Goal: Task Accomplishment & Management: Complete application form

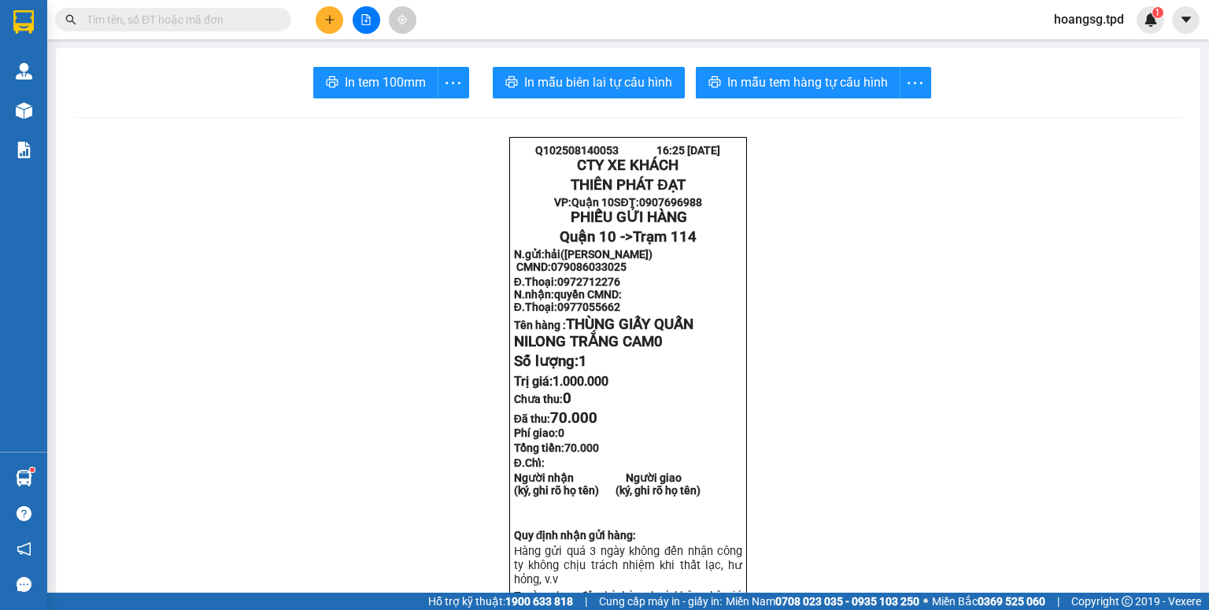
click at [191, 27] on input "text" at bounding box center [180, 19] width 186 height 17
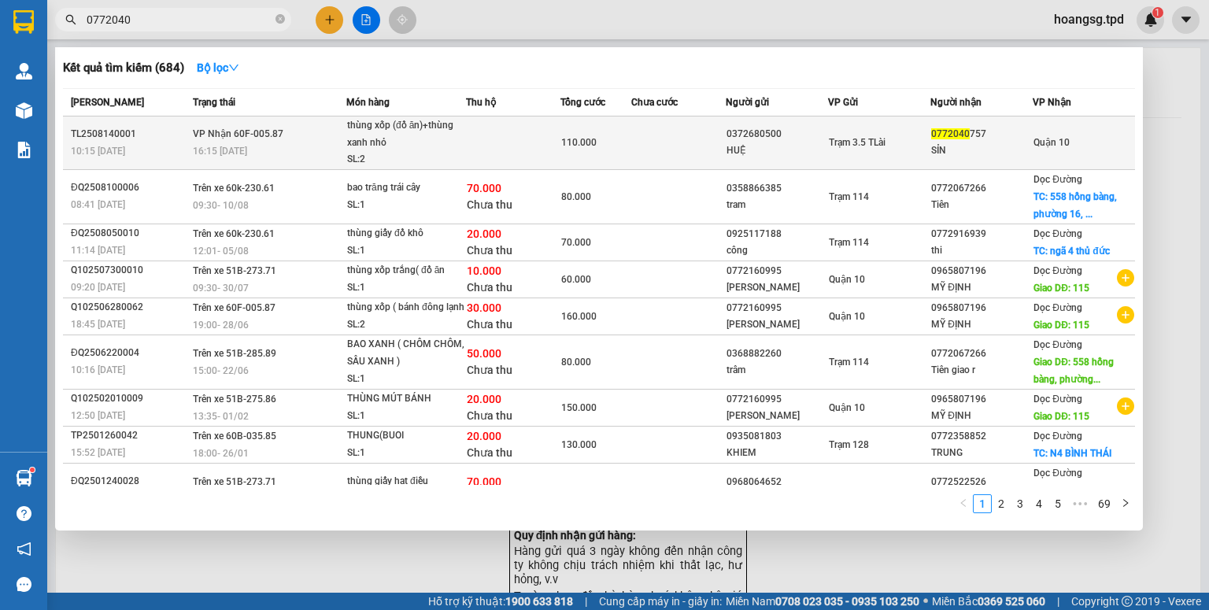
type input "0772040"
click at [653, 154] on td at bounding box center [678, 144] width 94 height 54
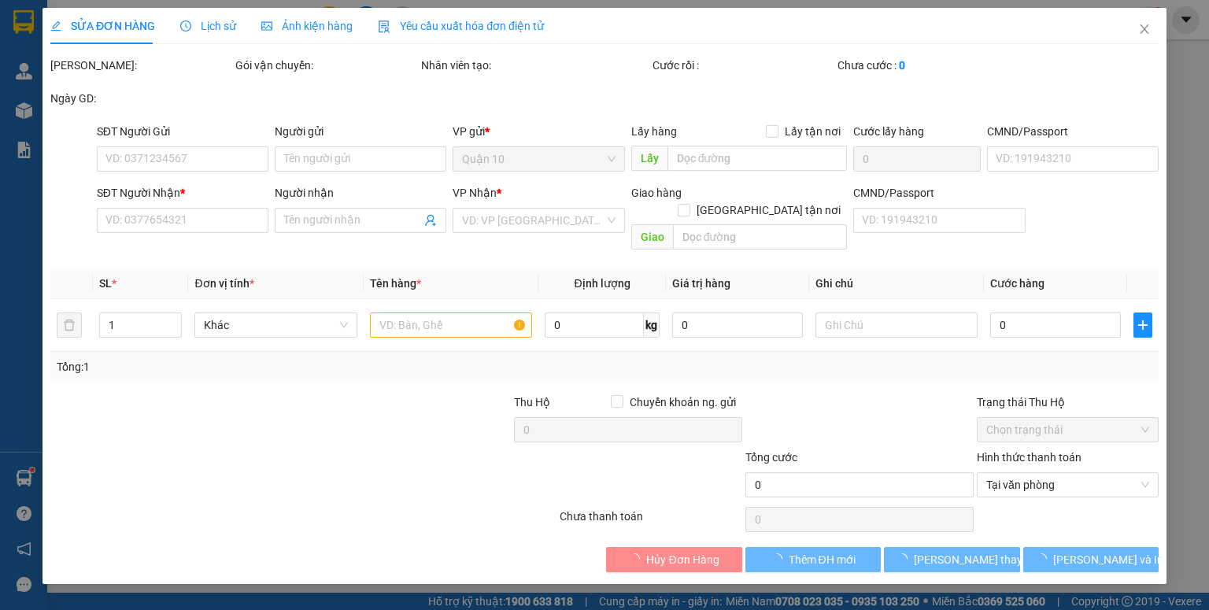
type input "0372680500"
type input "HUỆ"
type input "87068013977"
type input "0772040757"
type input "SỈN"
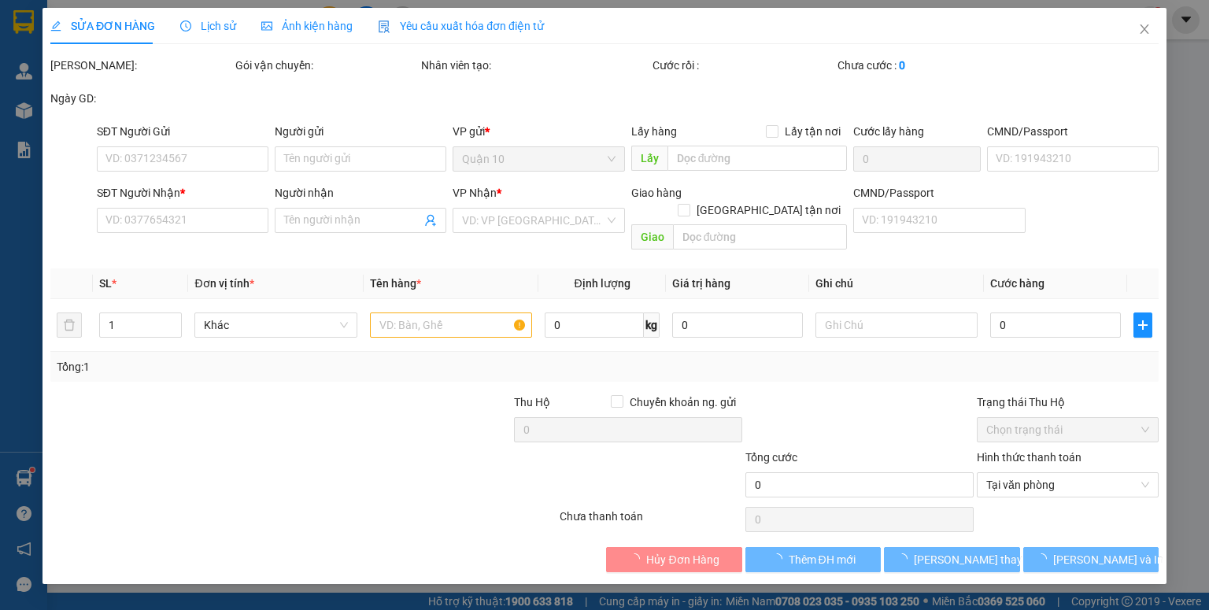
type input "110.000"
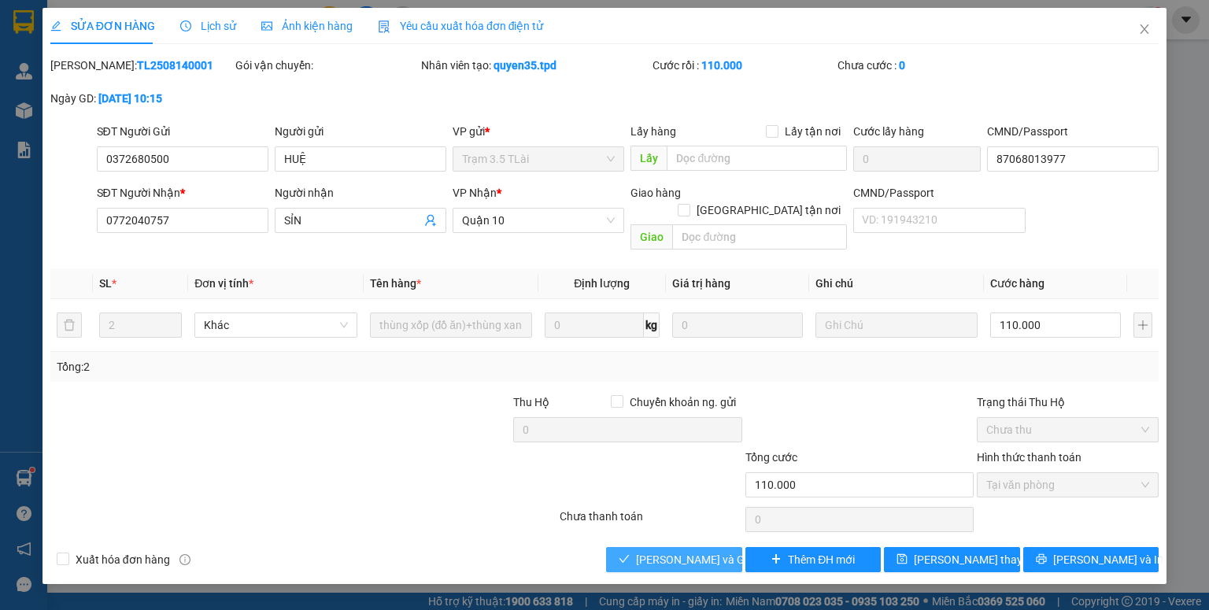
click at [702, 551] on span "[PERSON_NAME] và Giao hàng" at bounding box center [711, 559] width 151 height 17
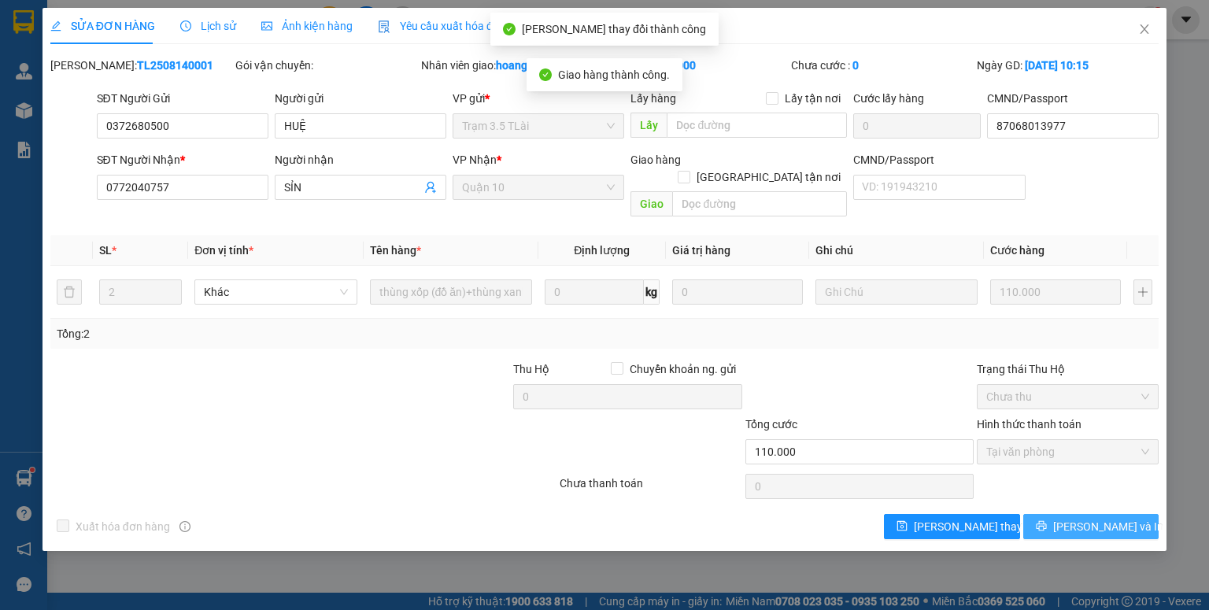
drag, startPoint x: 1113, startPoint y: 504, endPoint x: 1088, endPoint y: 498, distance: 26.0
click at [1112, 518] on span "[PERSON_NAME] và In" at bounding box center [1108, 526] width 110 height 17
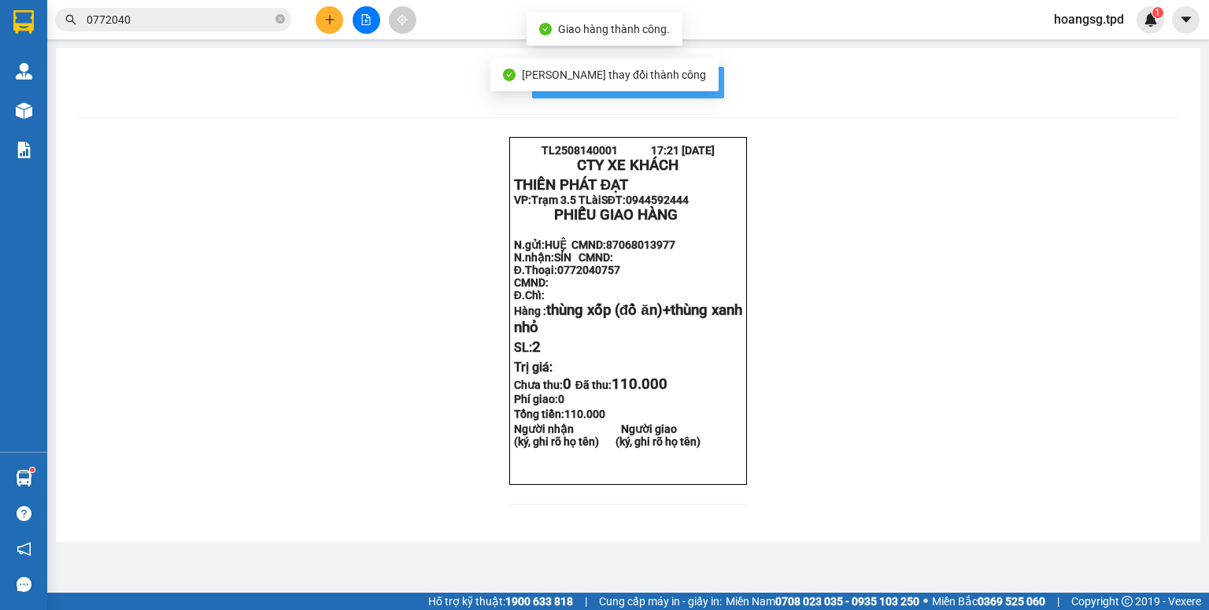
click at [705, 84] on span "In mẫu biên lai tự cấu hình" at bounding box center [638, 82] width 148 height 20
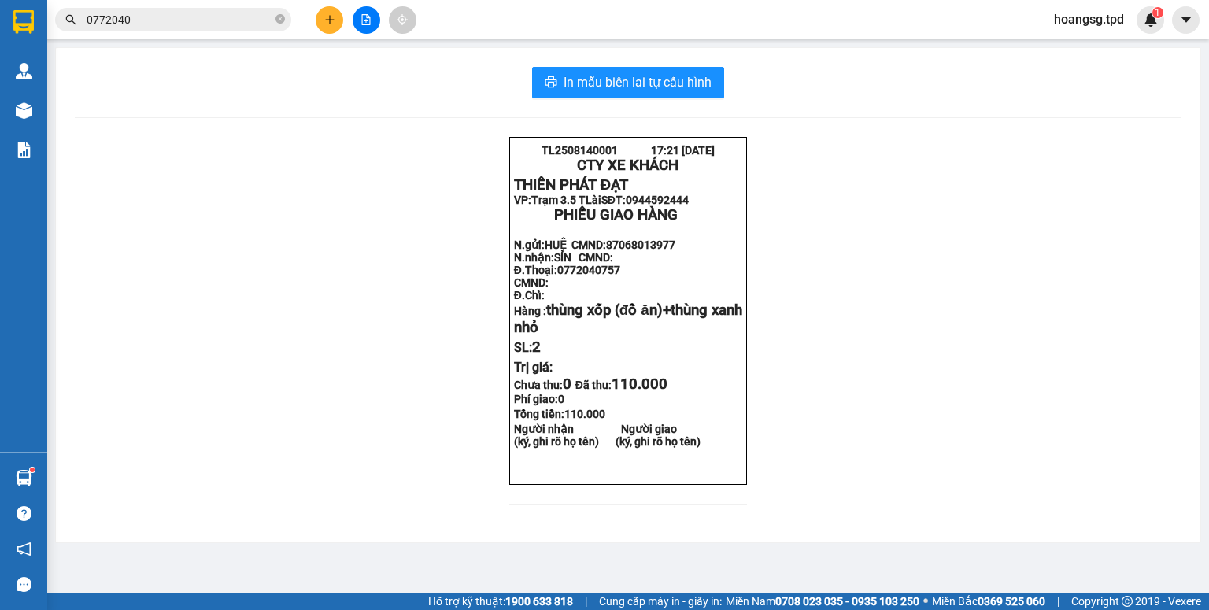
click at [340, 19] on button at bounding box center [330, 20] width 28 height 28
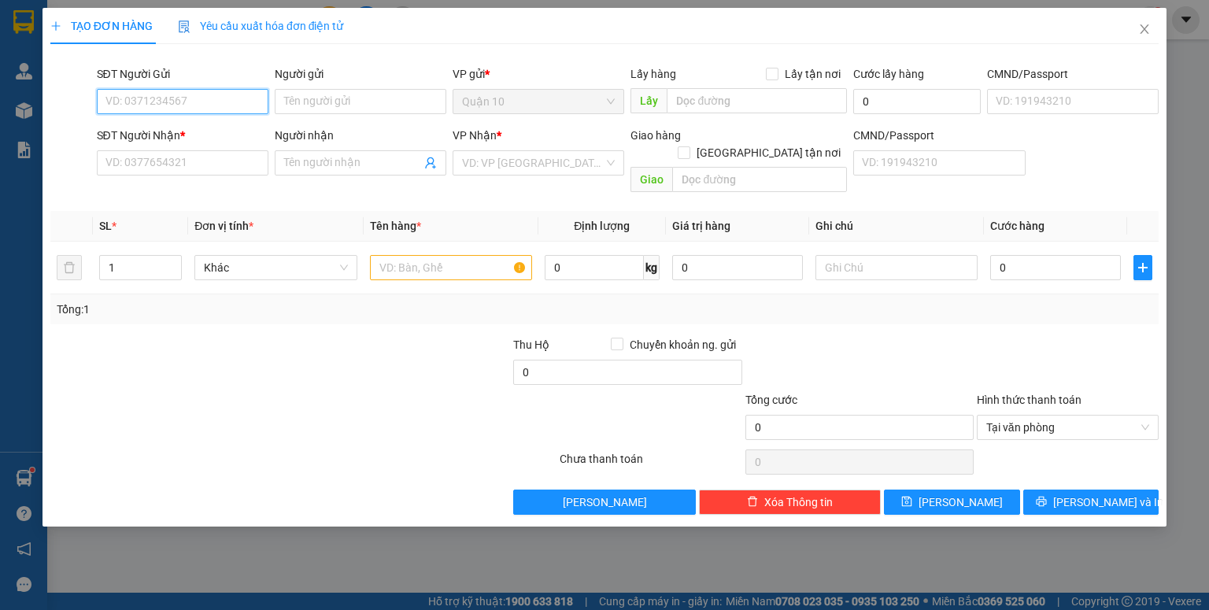
click at [154, 103] on input "SĐT Người Gửi" at bounding box center [183, 101] width 172 height 25
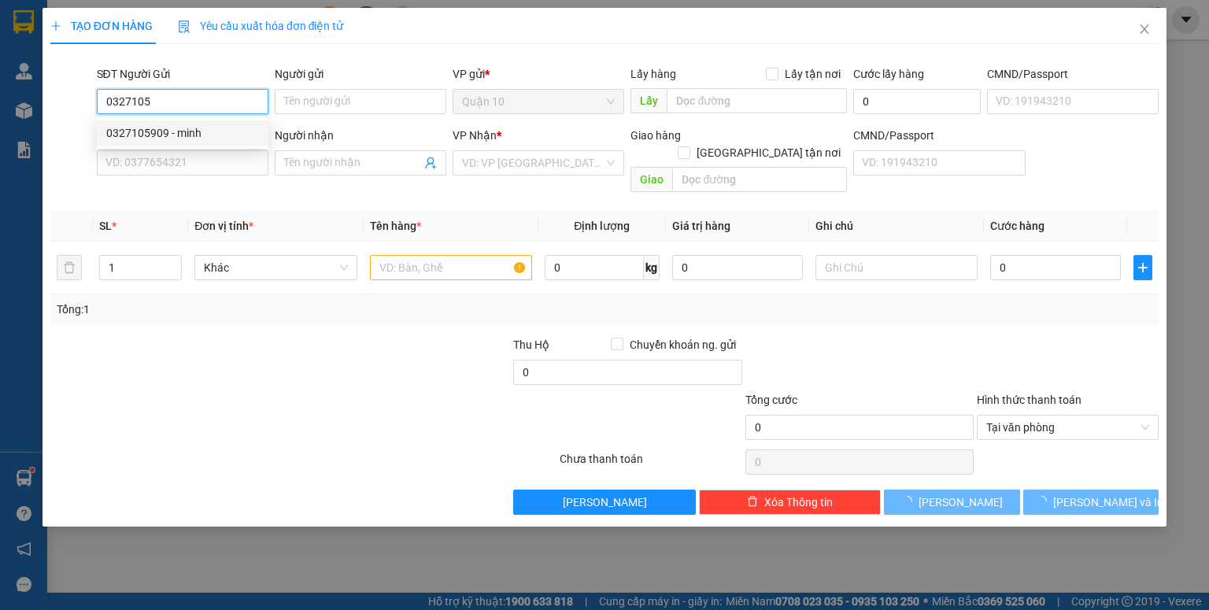
click at [195, 131] on div "0327105909 - minh" at bounding box center [182, 132] width 153 height 17
type input "0327105909"
type input "minh"
type input "075201004210"
type input "0392870179"
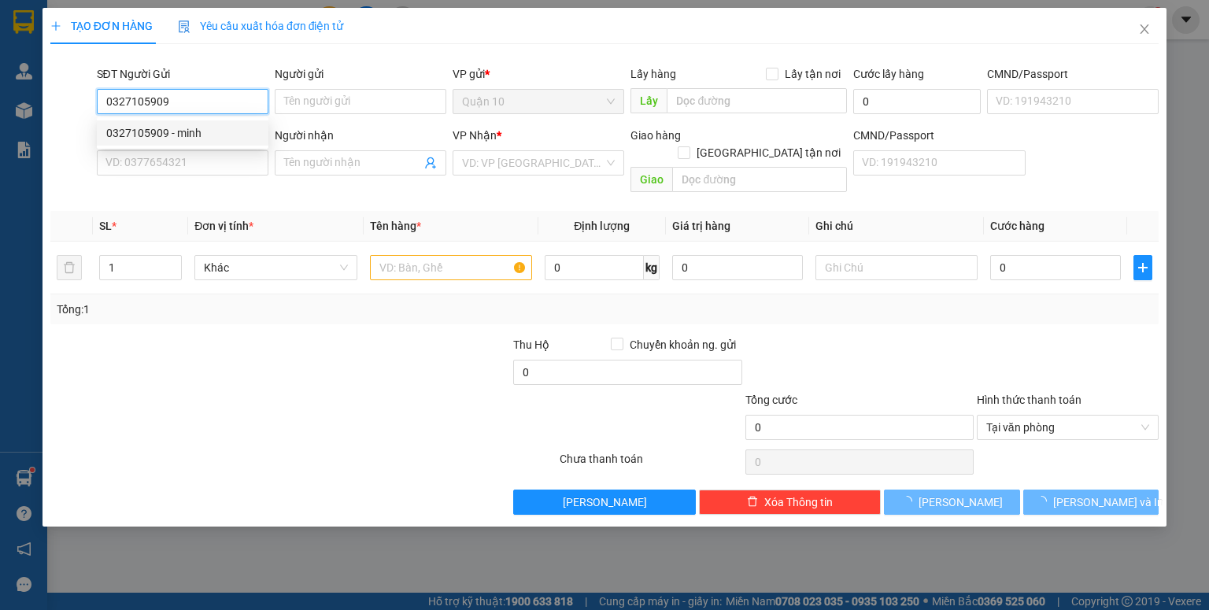
type input "trang"
type input "117"
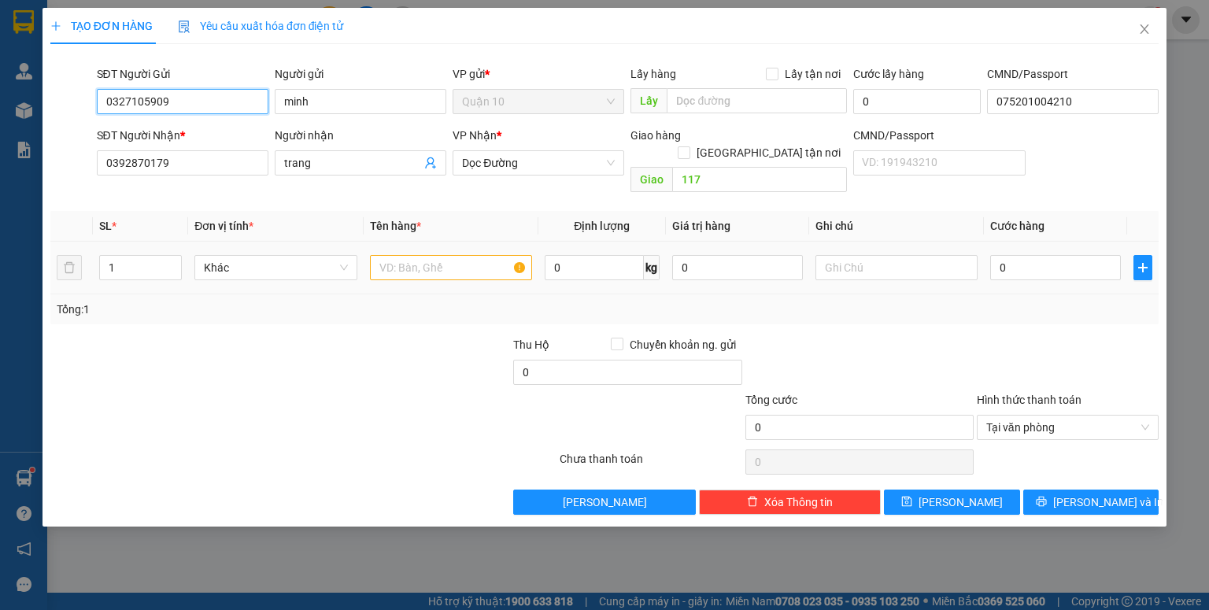
type input "0327105909"
click at [456, 255] on input "text" at bounding box center [451, 267] width 162 height 25
type input "HỘP GIẤY BK TRẮNG"
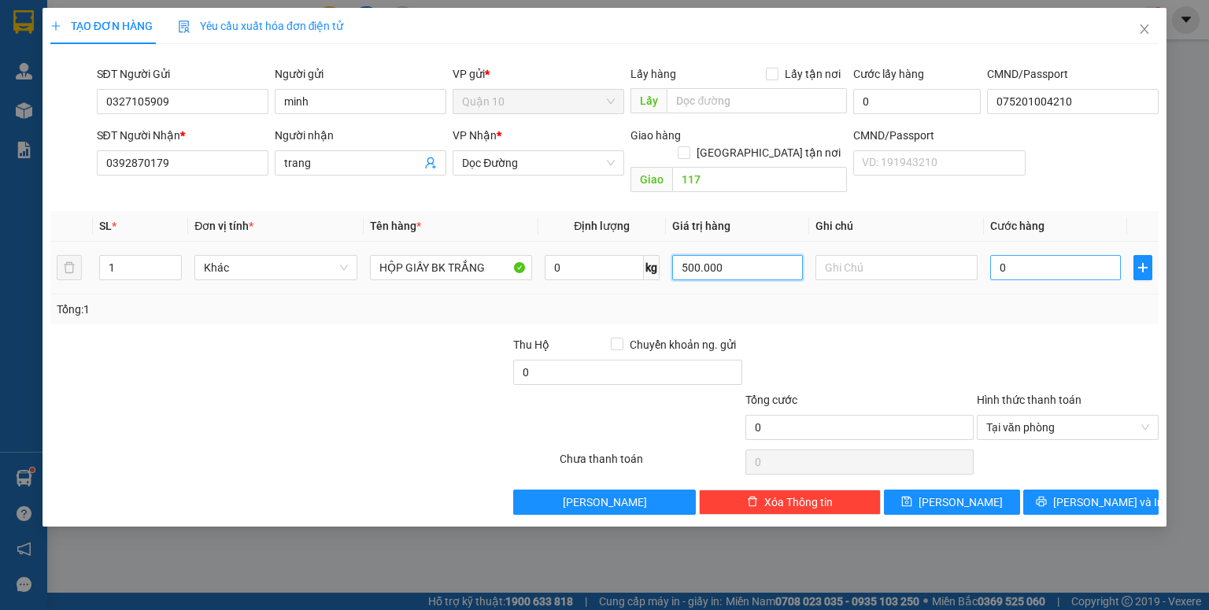
type input "500.000"
type input "4"
type input "40"
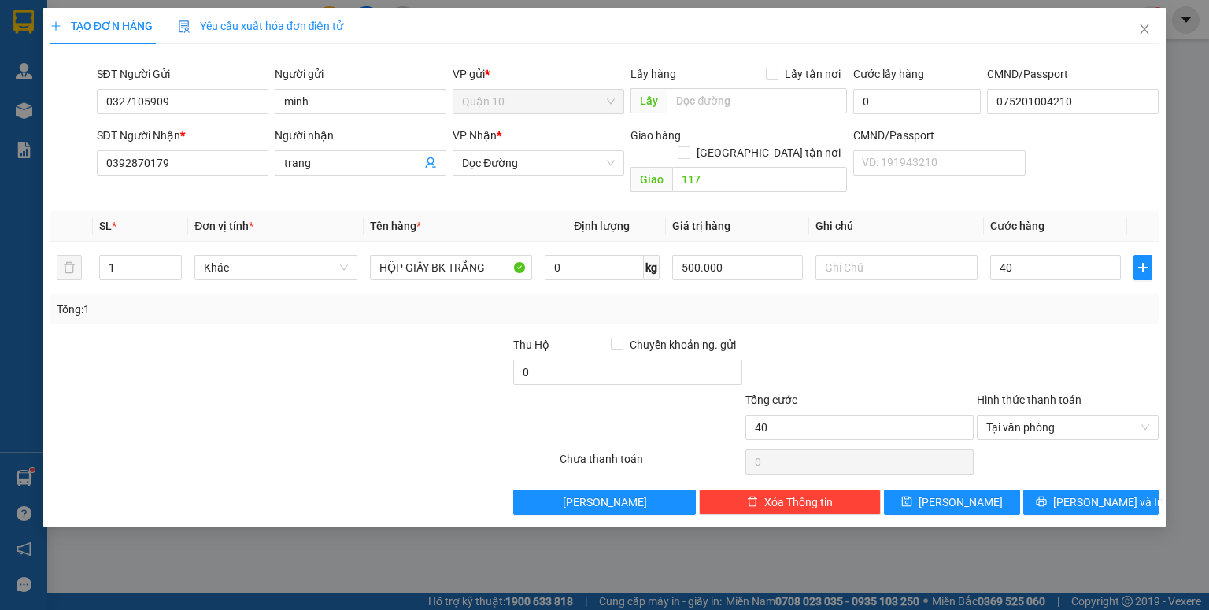
type input "40.000"
drag, startPoint x: 416, startPoint y: 339, endPoint x: 0, endPoint y: 368, distance: 416.7
click at [224, 339] on div "Thu Hộ Chuyển khoản ng. gửi 0" at bounding box center [605, 363] width 1112 height 55
click at [598, 361] on input "0" at bounding box center [627, 372] width 228 height 25
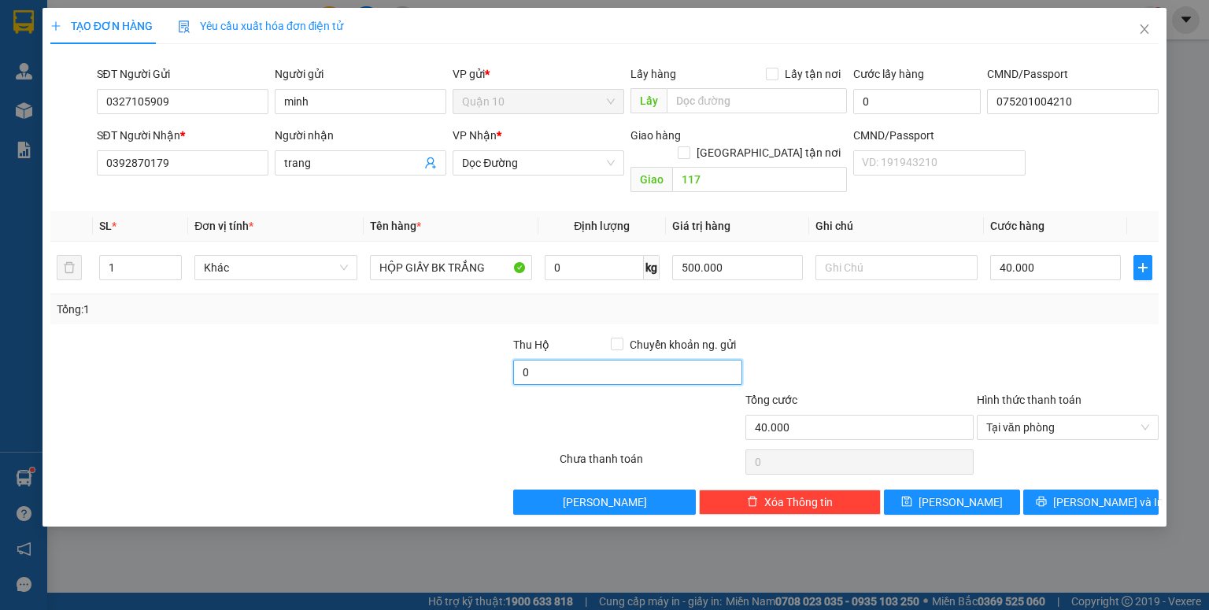
click at [598, 361] on input "0" at bounding box center [627, 372] width 228 height 25
type input "10.000"
click at [939, 340] on div at bounding box center [859, 363] width 231 height 55
click at [988, 339] on div at bounding box center [1067, 363] width 185 height 55
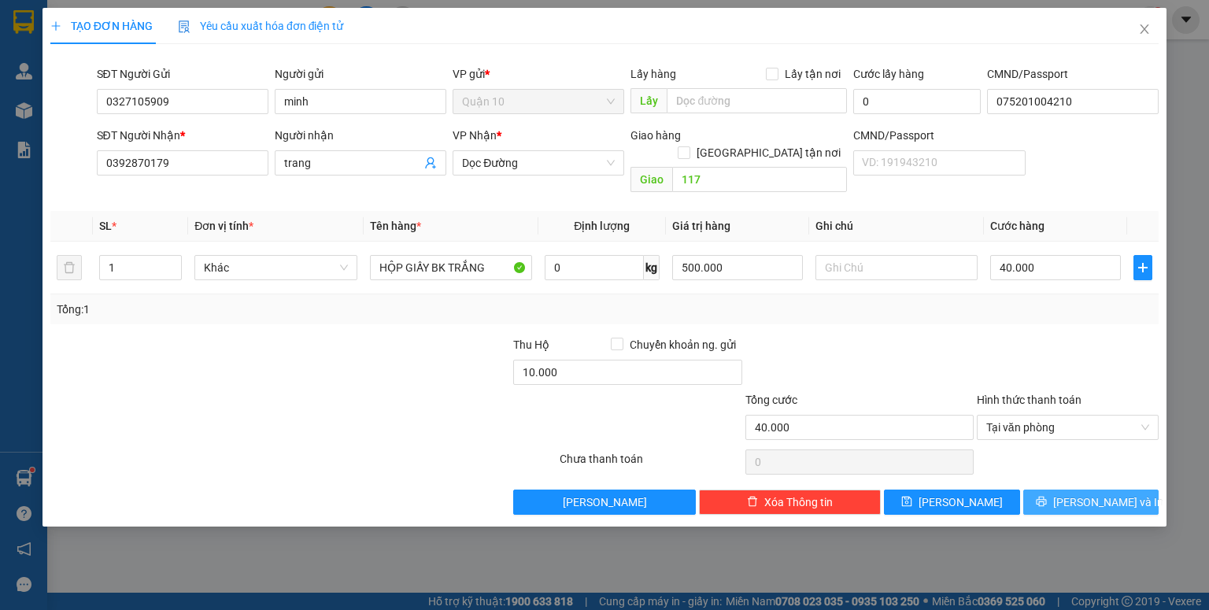
drag, startPoint x: 1105, startPoint y: 490, endPoint x: 1208, endPoint y: 539, distance: 115.2
click at [1106, 494] on span "[PERSON_NAME] và In" at bounding box center [1108, 502] width 110 height 17
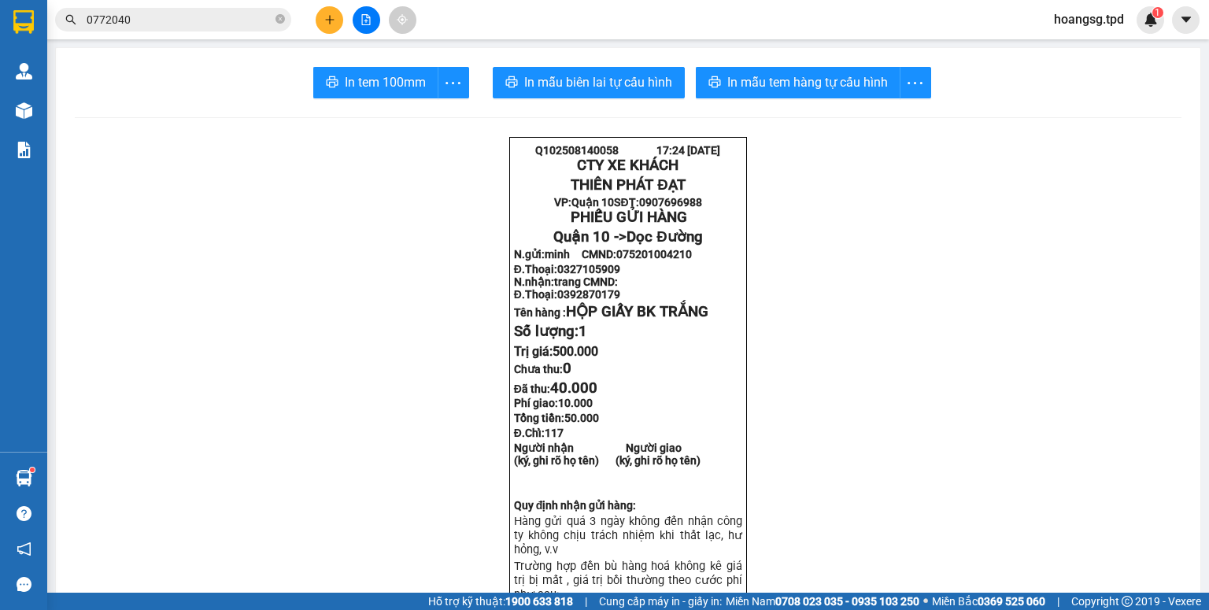
click at [332, 16] on icon "plus" at bounding box center [329, 19] width 11 height 11
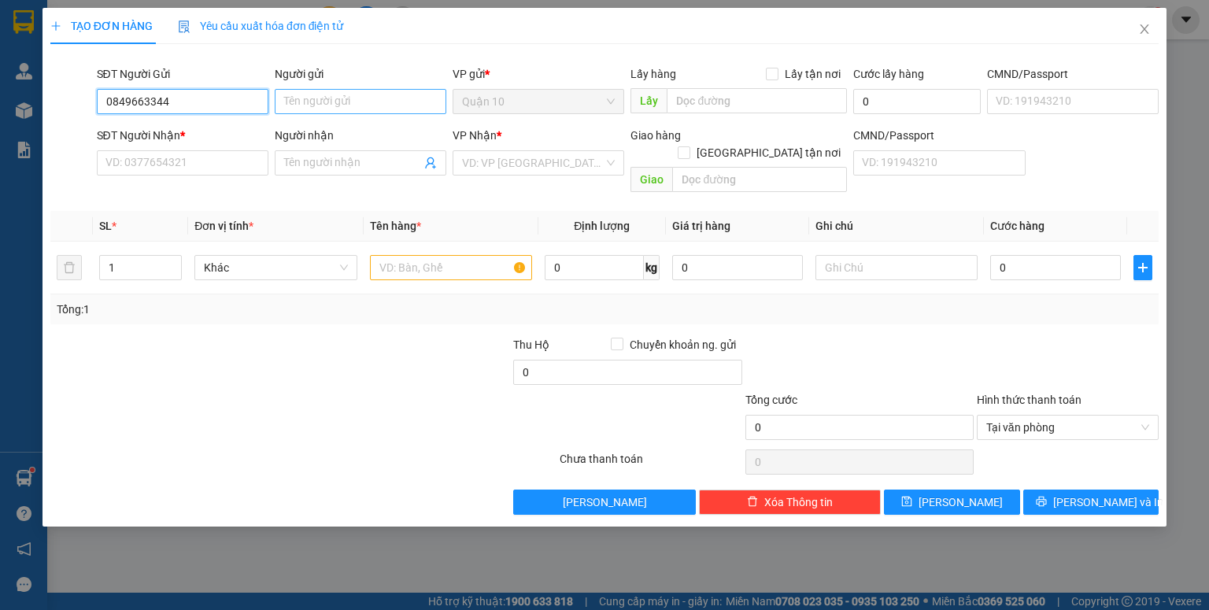
type input "0849663344"
click at [327, 105] on input "Người gửi" at bounding box center [361, 101] width 172 height 25
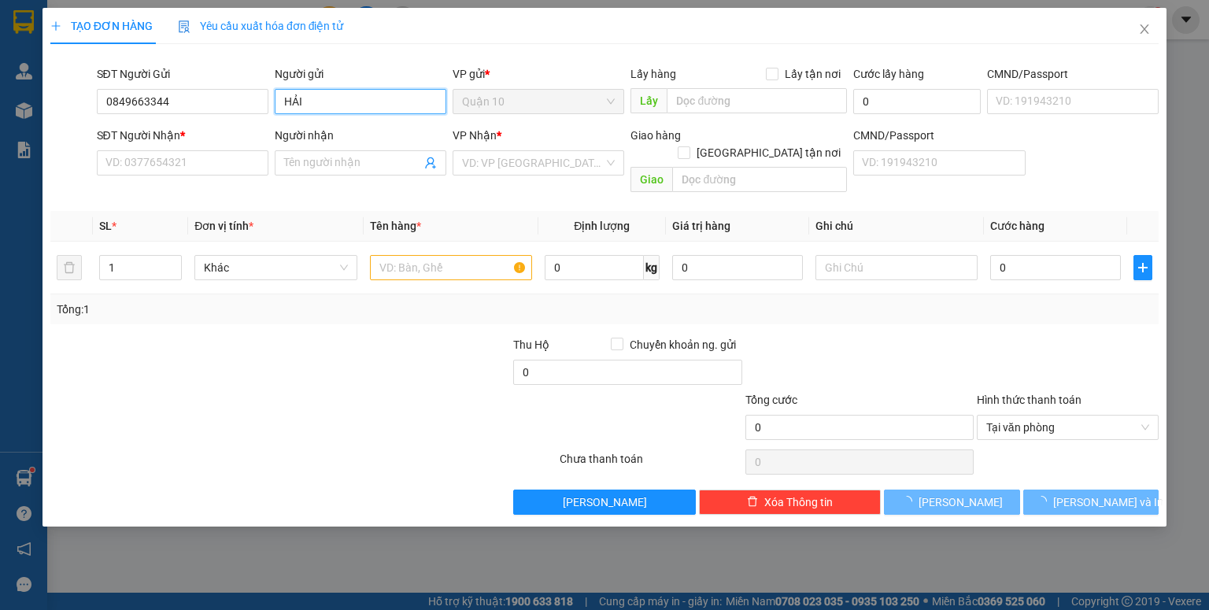
type input "HẢI"
click at [236, 178] on div "SĐT Người Nhận * VD: 0377654321" at bounding box center [183, 154] width 172 height 55
click at [233, 161] on input "SĐT Người Nhận *" at bounding box center [183, 162] width 172 height 25
type input "0941909998"
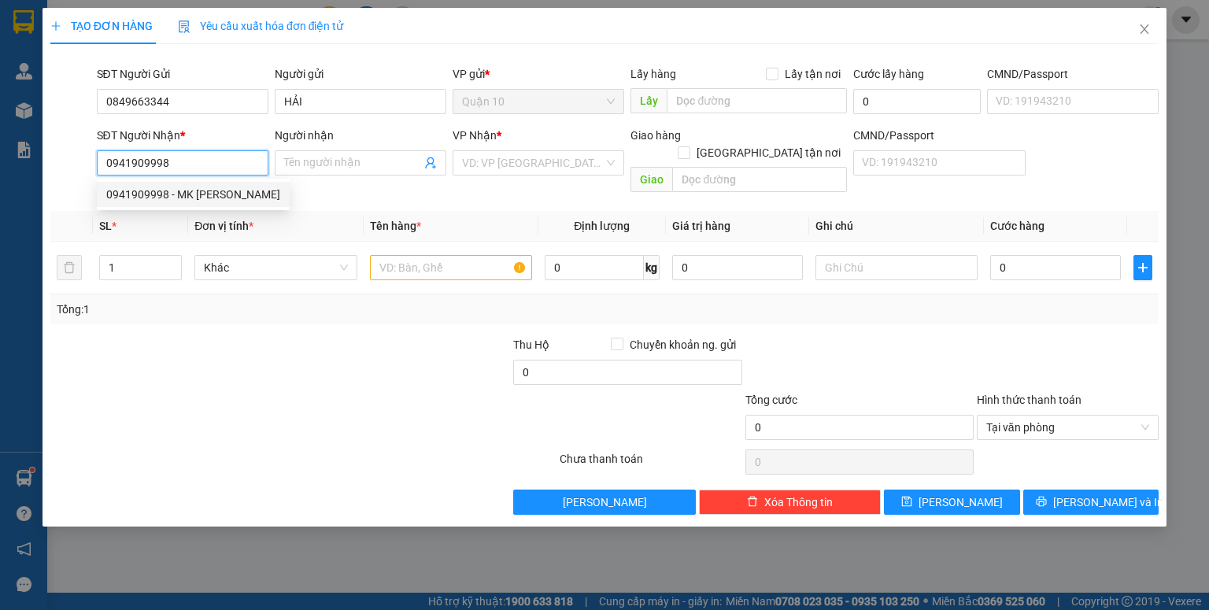
click at [225, 196] on div "0941909998 - MK [PERSON_NAME]" at bounding box center [193, 194] width 174 height 17
type input "MK [PERSON_NAME]"
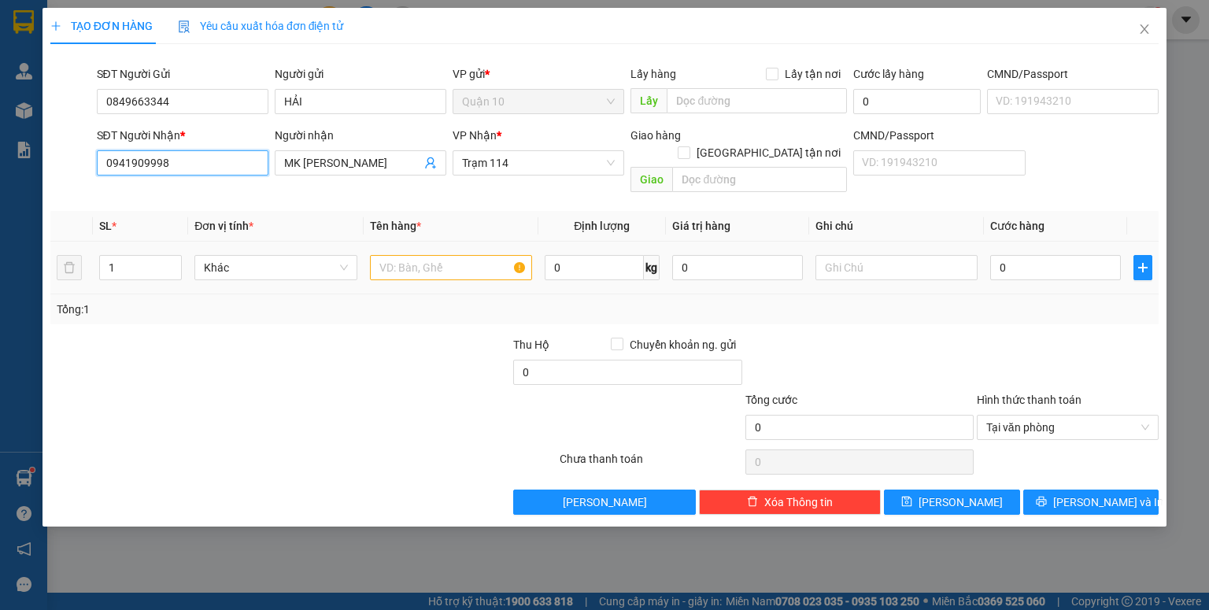
type input "0941909998"
click at [444, 255] on input "text" at bounding box center [451, 267] width 162 height 25
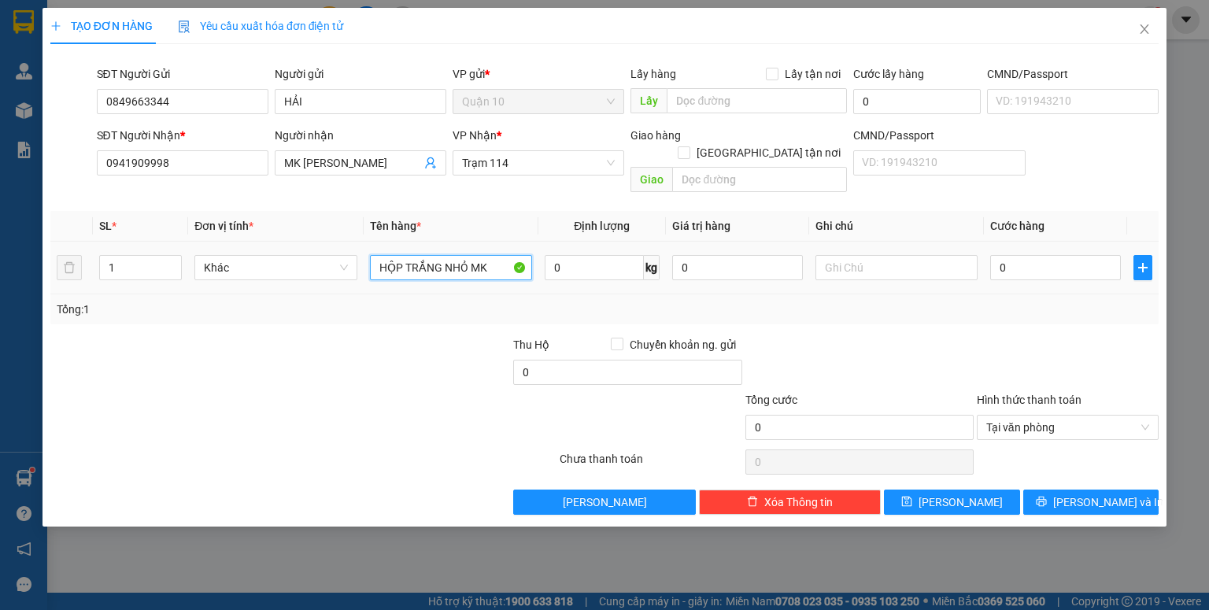
type input "HỘP TRẮNG NHỎ MK"
type input "50.000"
type input "4"
type input "40"
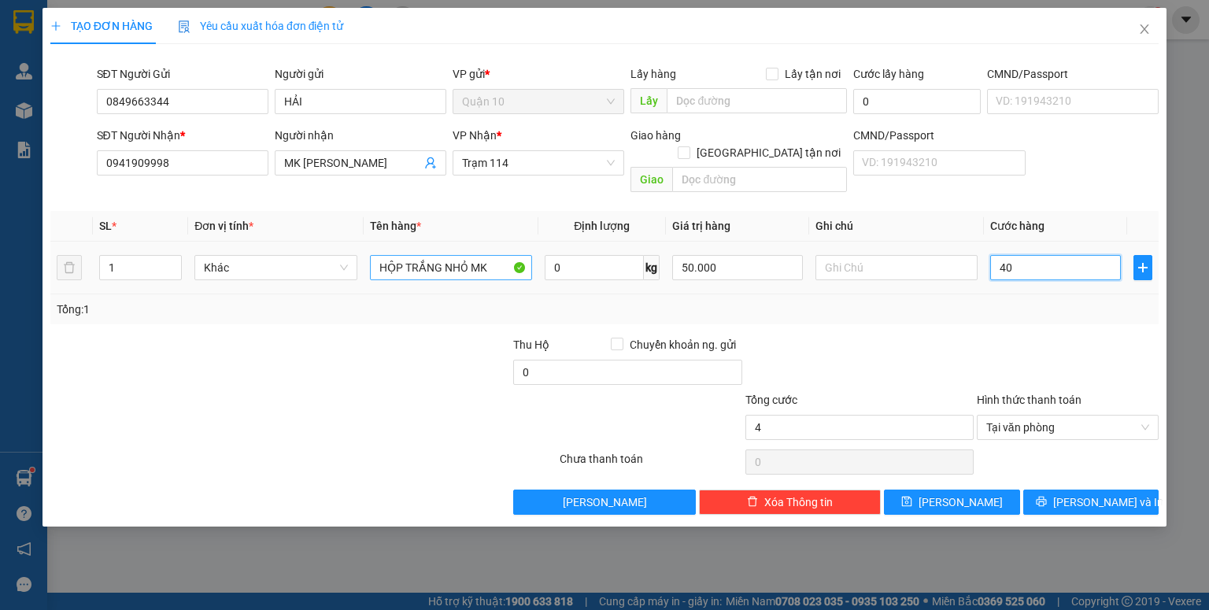
type input "40"
type input "40.000"
click at [740, 252] on div "50.000" at bounding box center [737, 267] width 131 height 31
click at [760, 255] on input "50.000" at bounding box center [737, 267] width 131 height 25
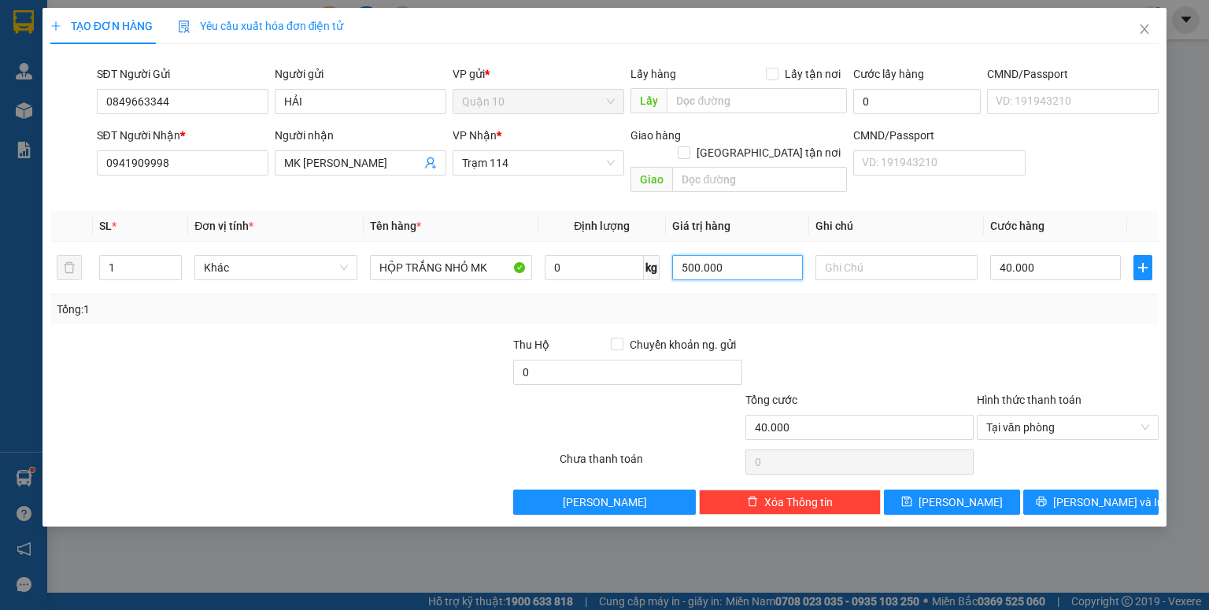
type input "500.000"
drag, startPoint x: 1015, startPoint y: 324, endPoint x: 1139, endPoint y: 457, distance: 181.6
click at [1016, 336] on div at bounding box center [1067, 363] width 185 height 55
click at [1131, 491] on button "[PERSON_NAME] và In" at bounding box center [1091, 502] width 136 height 25
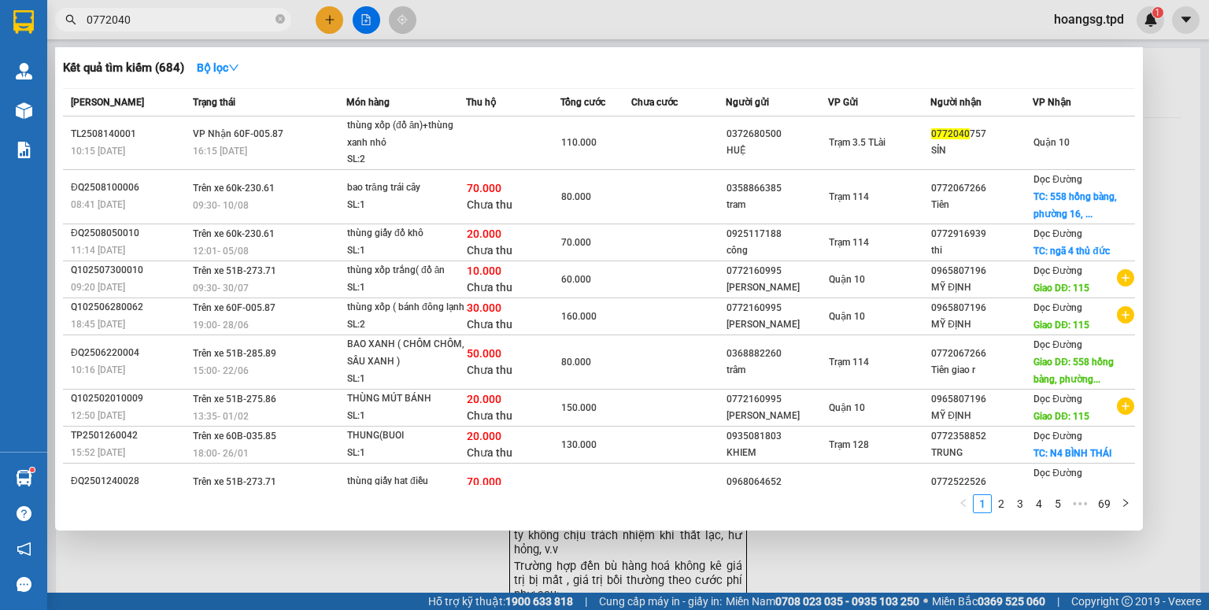
click at [140, 20] on input "0772040" at bounding box center [180, 19] width 186 height 17
click at [139, 20] on input "0772040" at bounding box center [180, 19] width 186 height 17
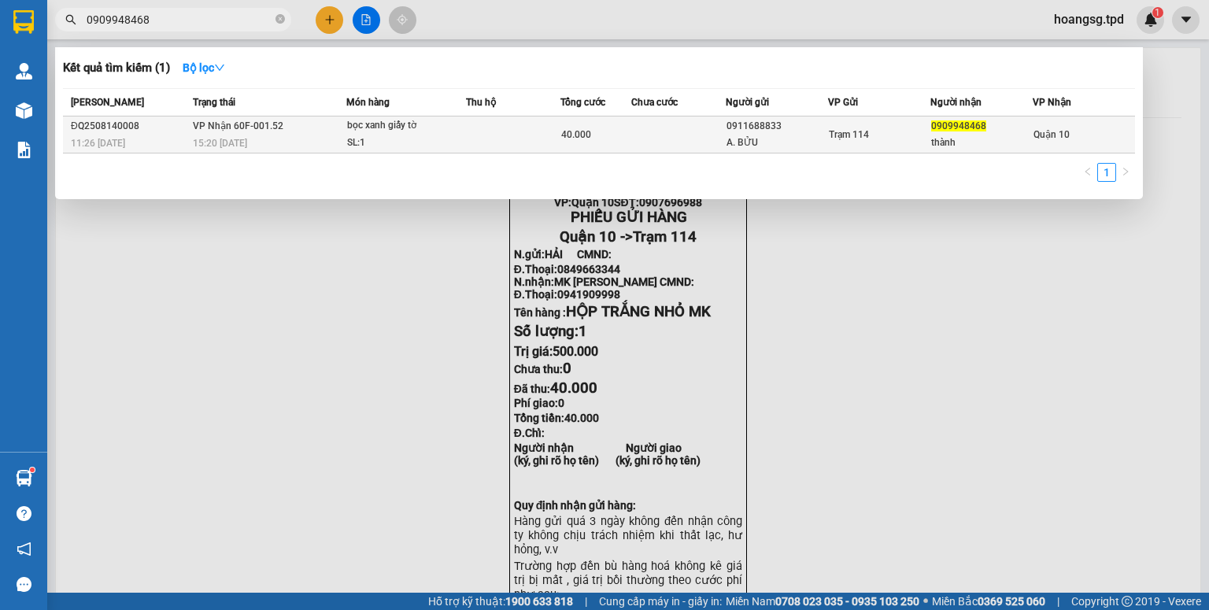
type input "0909948468"
click at [470, 149] on td at bounding box center [513, 135] width 94 height 37
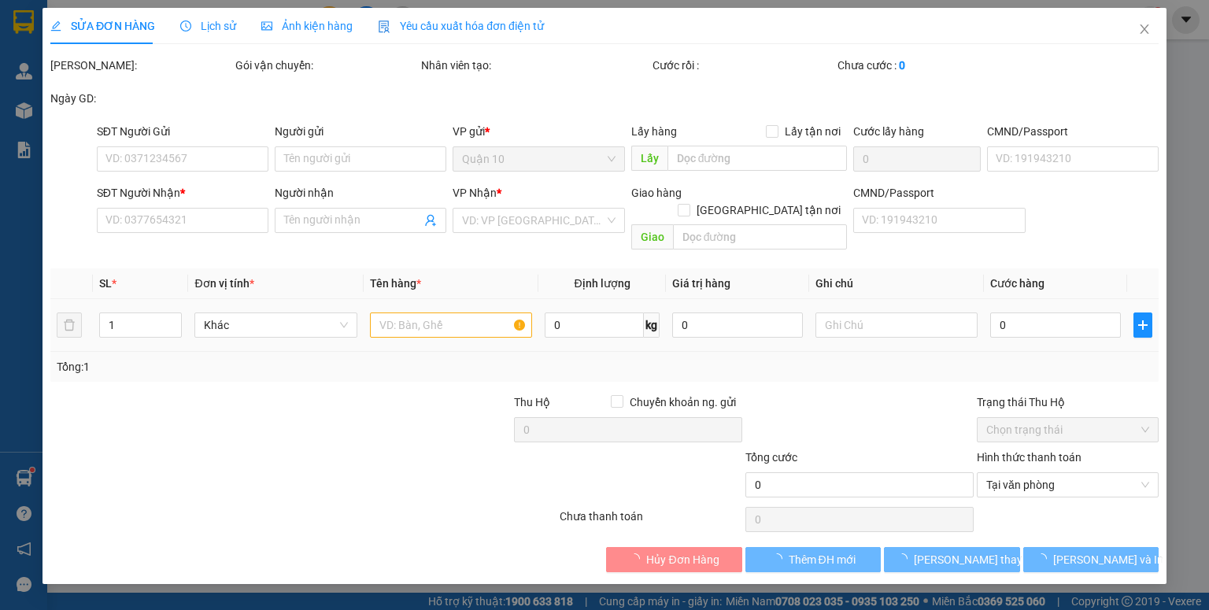
type input "0911688833"
type input "A. BỬU"
type input "0909948468"
type input "thành"
type input "40.000"
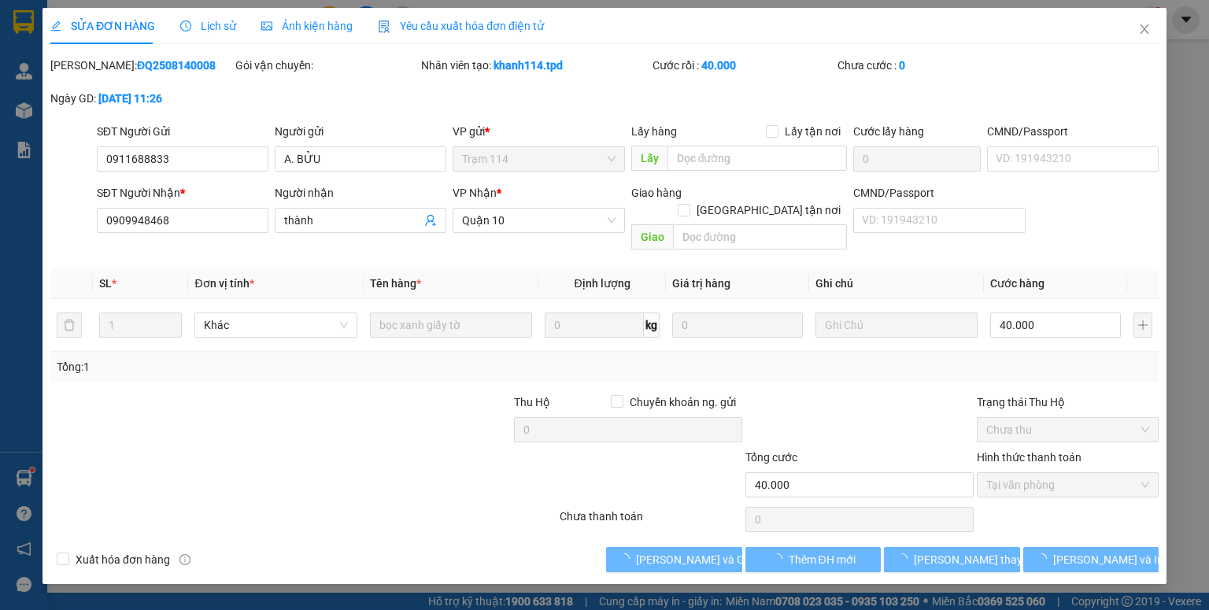
click at [219, 28] on span "Lịch sử" at bounding box center [208, 26] width 56 height 13
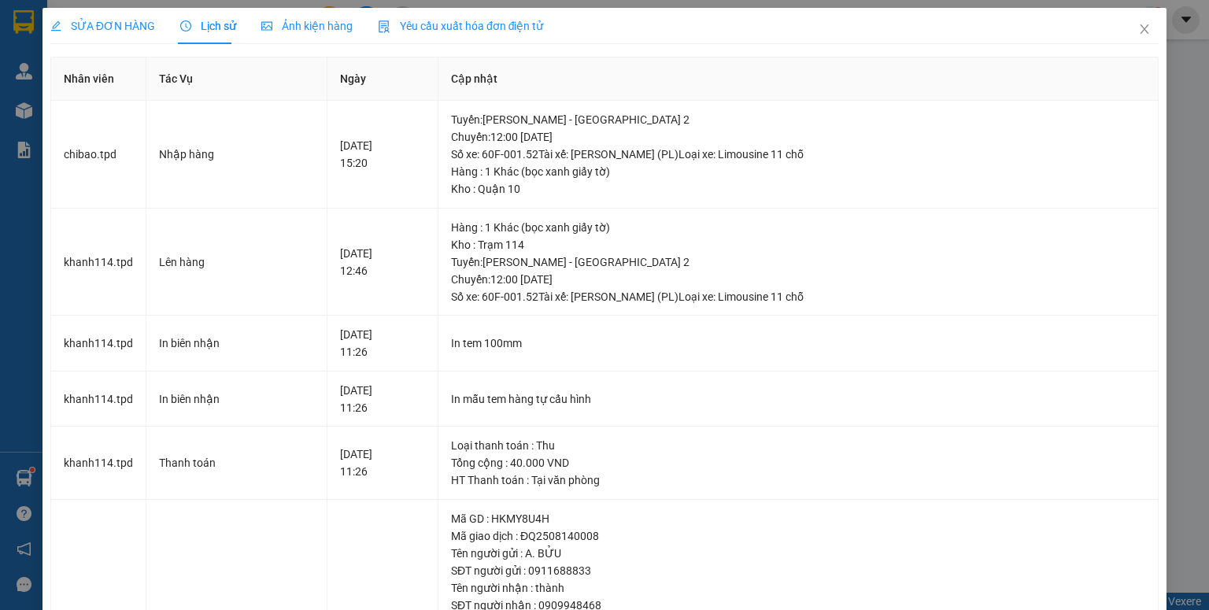
click at [107, 26] on span "SỬA ĐƠN HÀNG" at bounding box center [102, 26] width 105 height 13
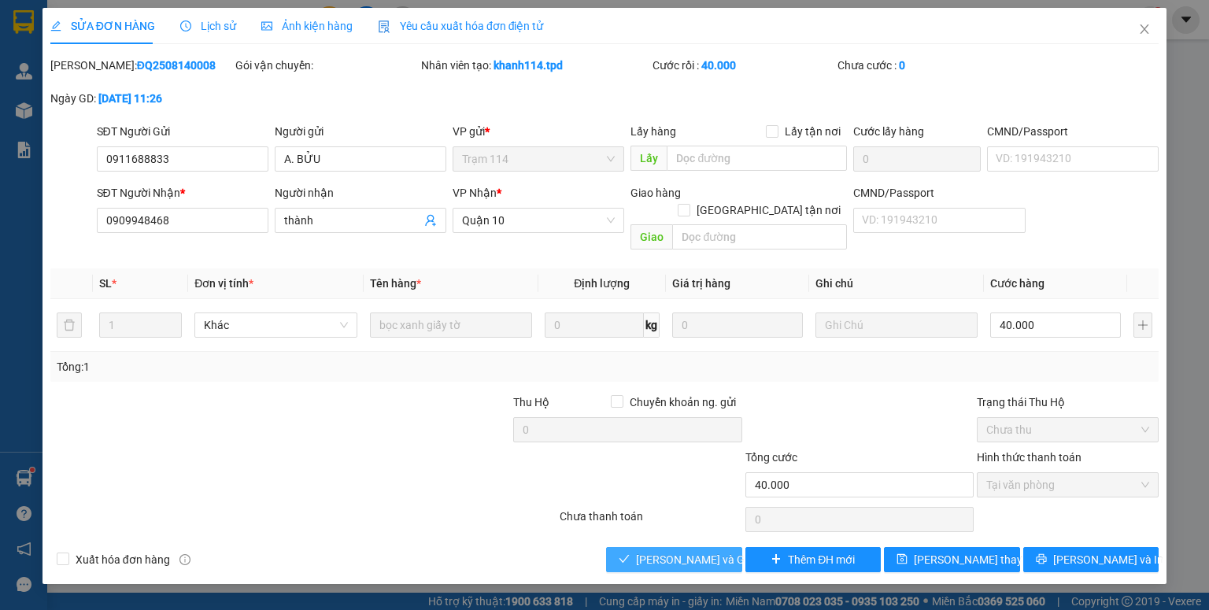
drag, startPoint x: 671, startPoint y: 530, endPoint x: 968, endPoint y: 593, distance: 304.2
click at [676, 547] on button "[PERSON_NAME] và Giao hàng" at bounding box center [674, 559] width 136 height 25
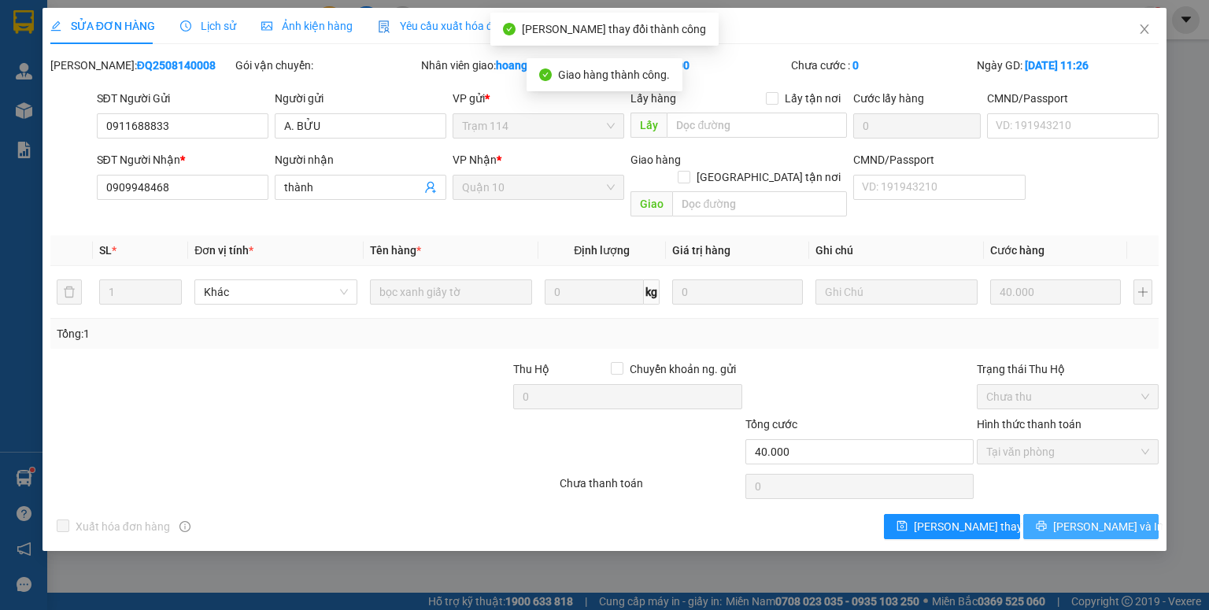
drag, startPoint x: 1102, startPoint y: 513, endPoint x: 1013, endPoint y: 353, distance: 183.6
click at [1102, 518] on span "[PERSON_NAME] và In" at bounding box center [1108, 526] width 110 height 17
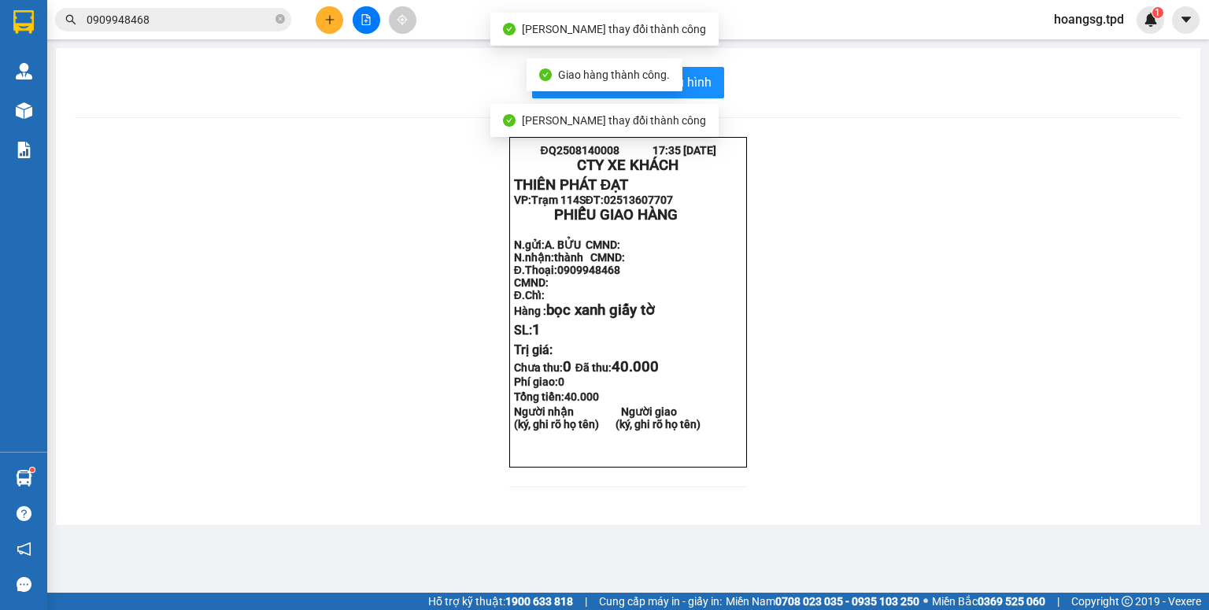
click at [676, 80] on div "Giao hàng thành công." at bounding box center [605, 74] width 156 height 33
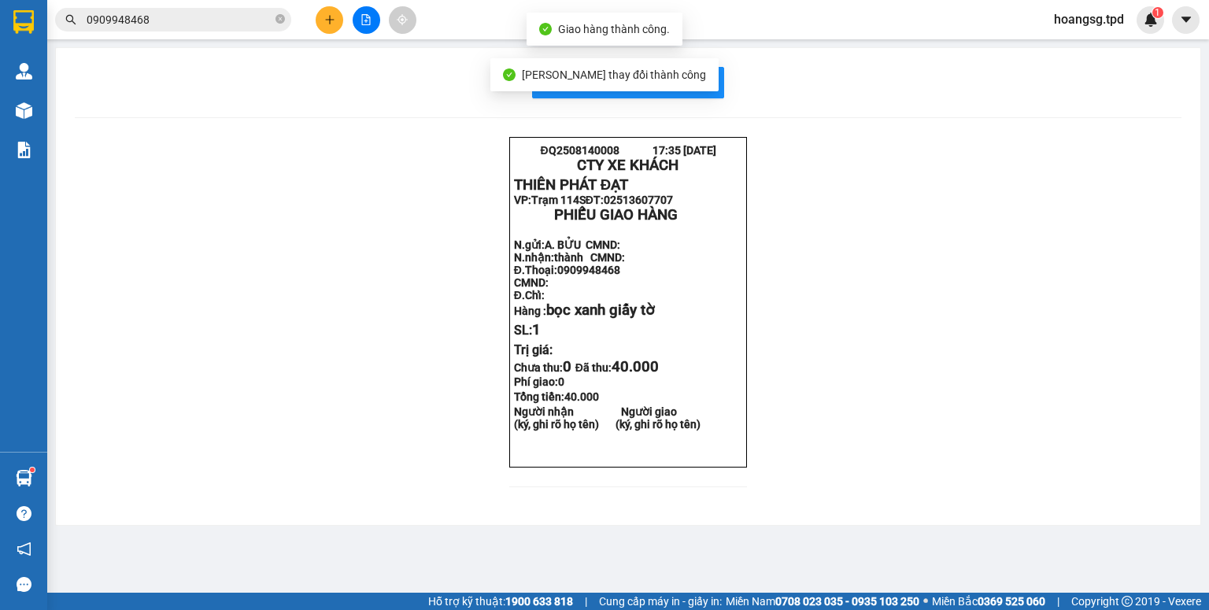
click at [708, 98] on div "In mẫu biên lai tự cấu hình ĐQ2508140008 17:35 [DATE] CTY XE KHÁCH THIÊN PHÁT …" at bounding box center [628, 286] width 1145 height 477
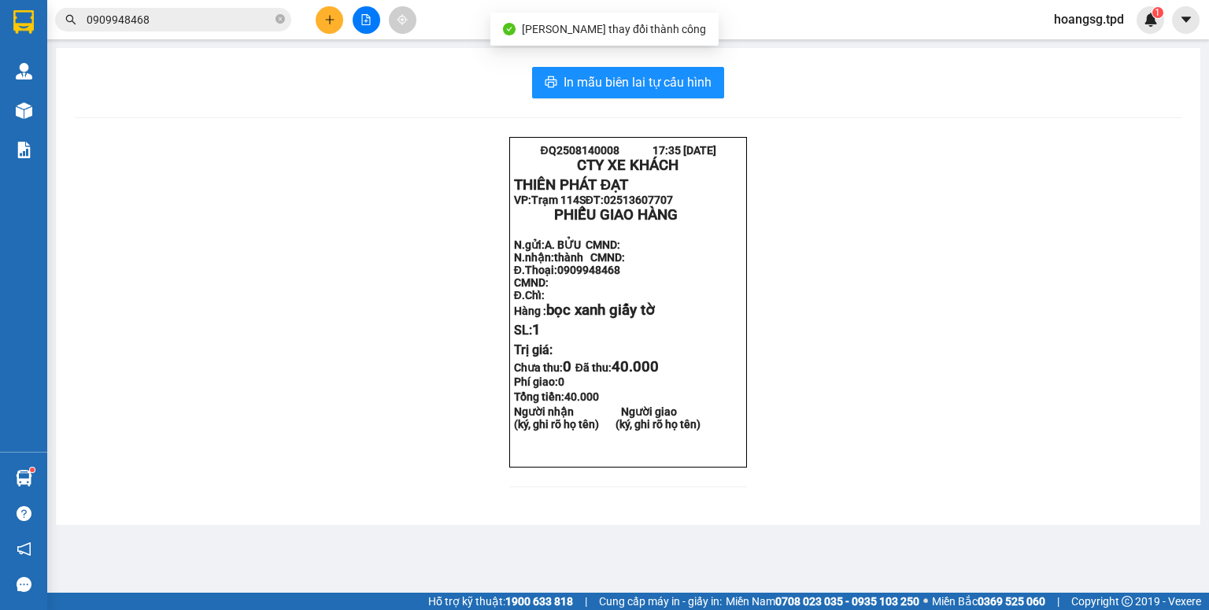
click at [707, 65] on div "In mẫu biên lai tự cấu hình ĐQ2508140008 17:35 [DATE] CTY XE KHÁCH THIÊN PHÁT …" at bounding box center [628, 286] width 1145 height 477
click at [679, 81] on span "In mẫu biên lai tự cấu hình" at bounding box center [638, 82] width 148 height 20
click at [210, 26] on input "0909948468" at bounding box center [180, 19] width 186 height 17
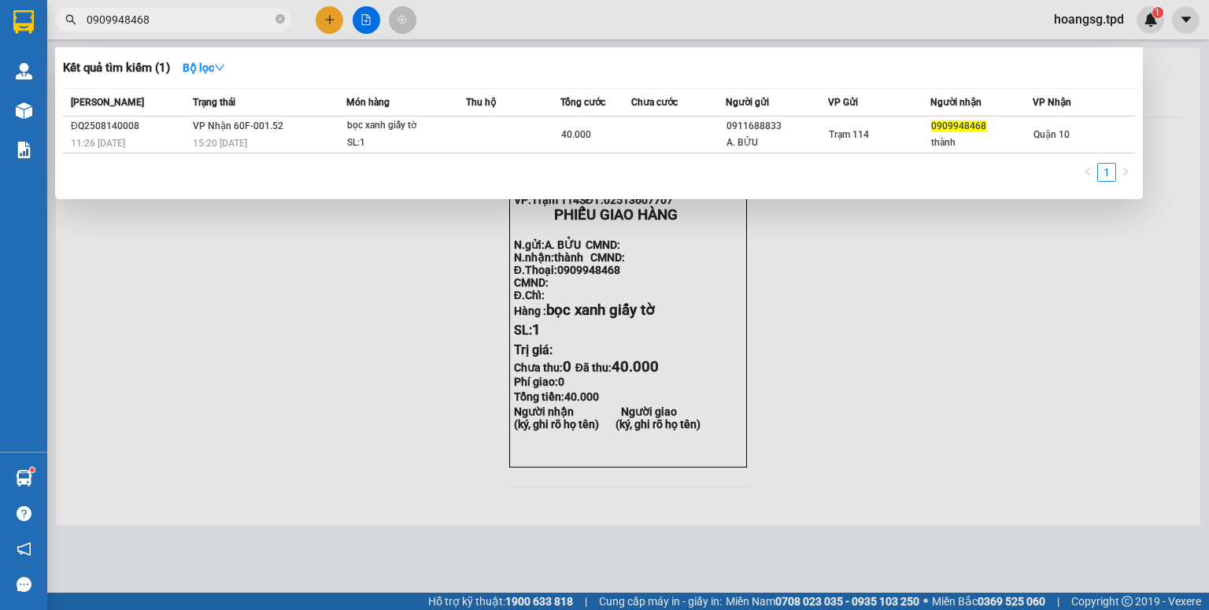
click at [210, 26] on input "0909948468" at bounding box center [180, 19] width 186 height 17
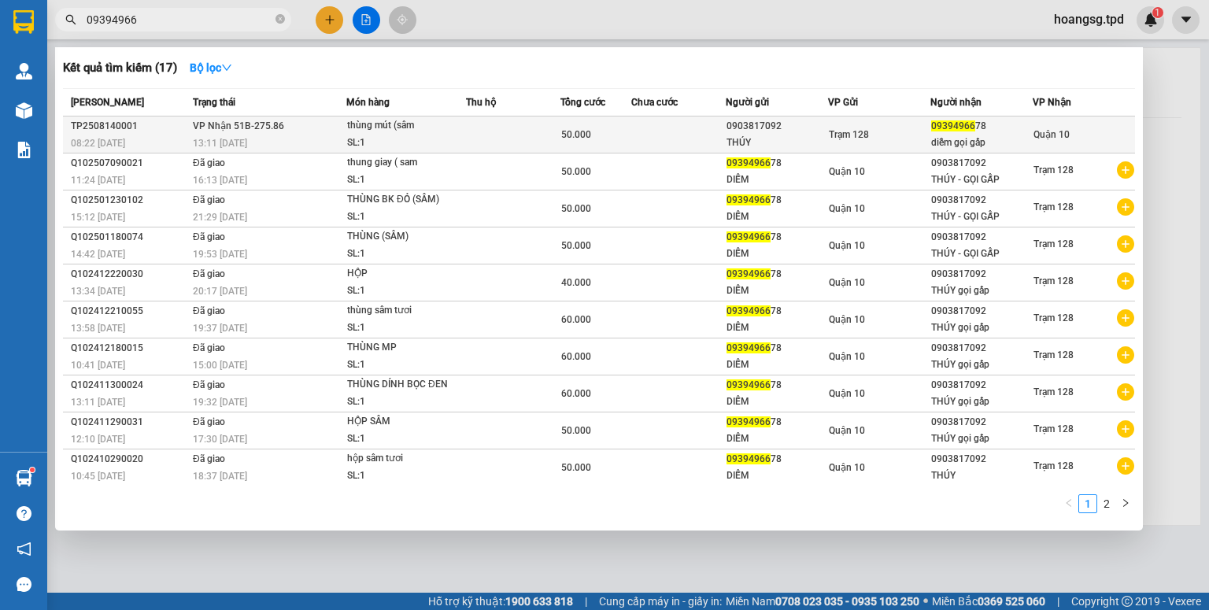
type input "09394966"
click at [384, 140] on div "SL: 1" at bounding box center [406, 143] width 118 height 17
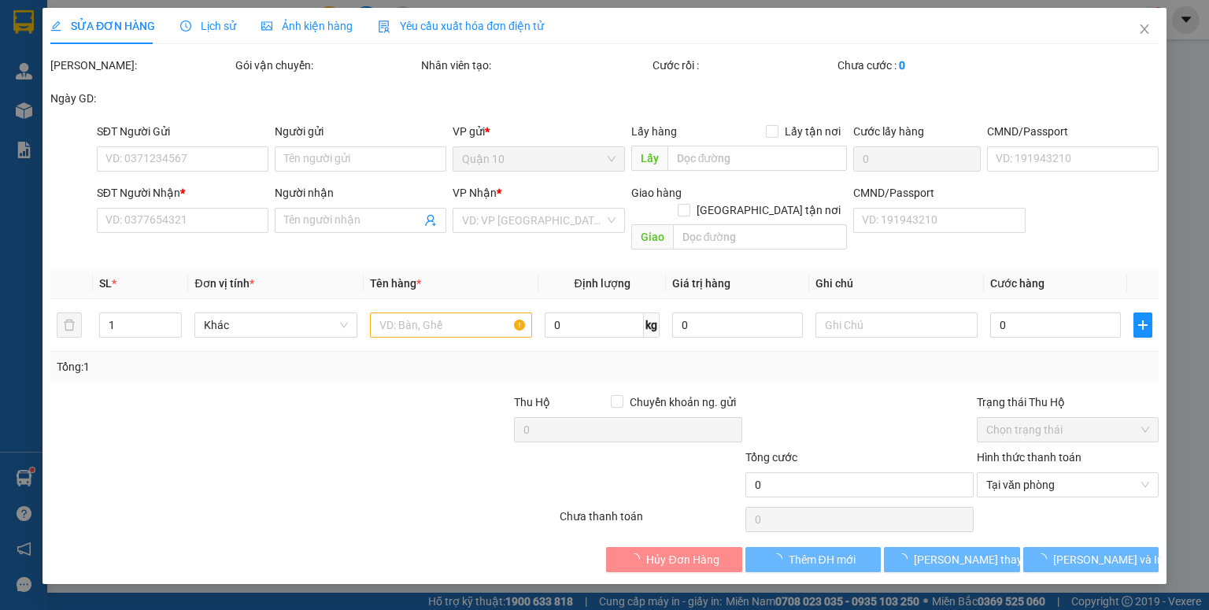
type input "0903817092"
type input "THÚY"
type input "0939496678"
type input "diễm gọi gấp"
type input "50.000"
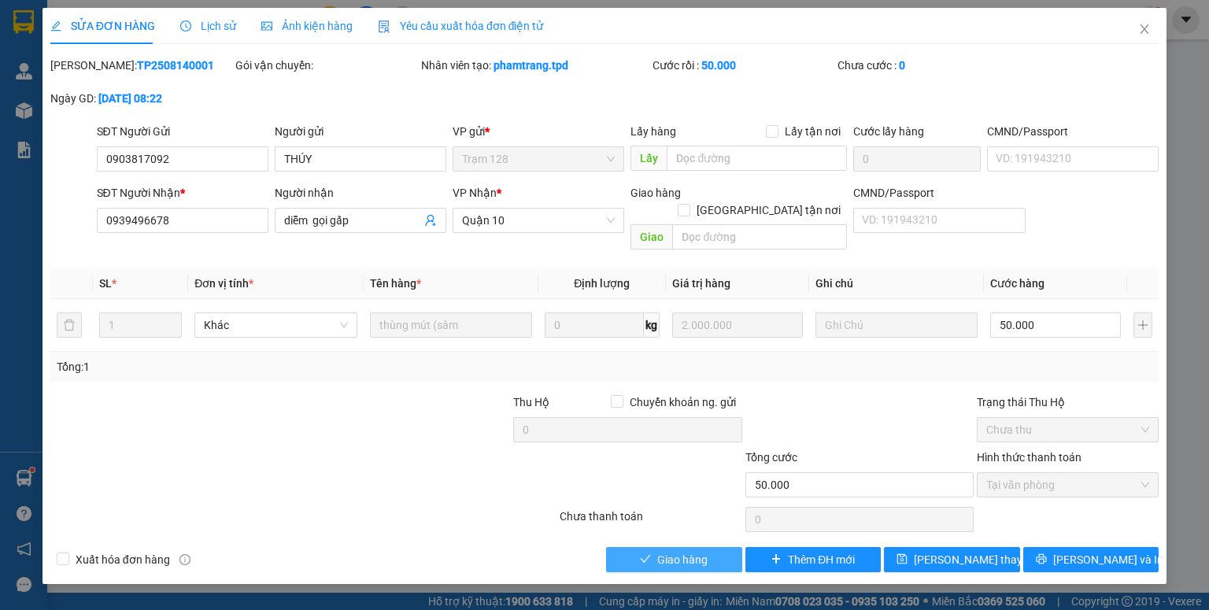
drag, startPoint x: 683, startPoint y: 549, endPoint x: 1103, endPoint y: 572, distance: 420.3
click at [695, 551] on span "Giao hàng" at bounding box center [682, 559] width 50 height 17
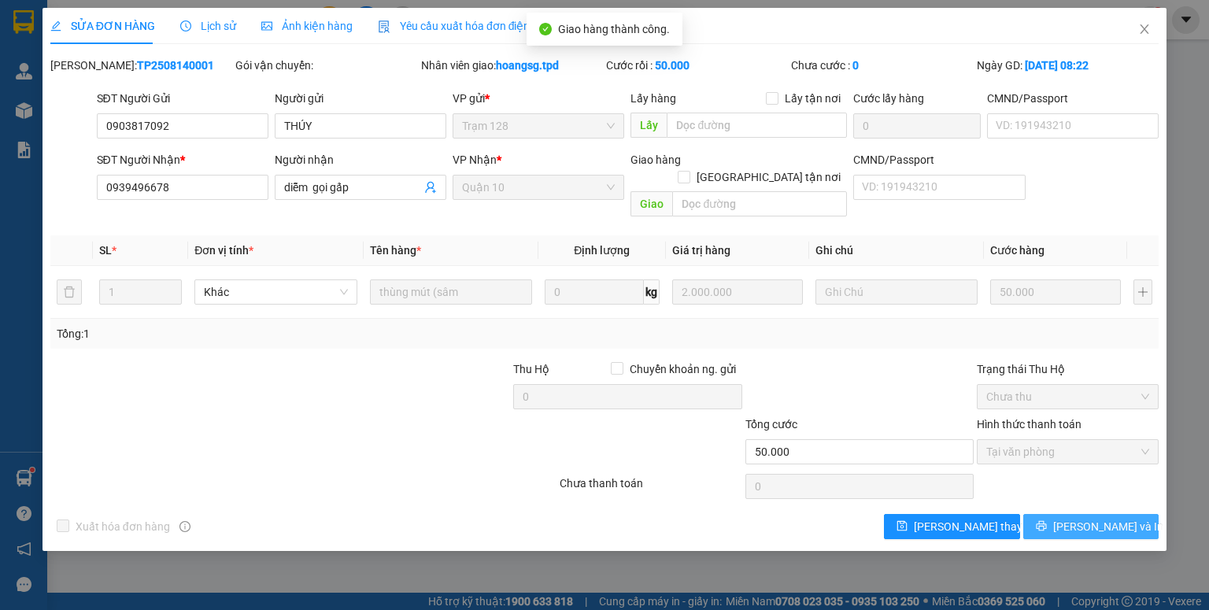
drag, startPoint x: 1083, startPoint y: 506, endPoint x: 680, endPoint y: 161, distance: 531.0
click at [1083, 518] on span "[PERSON_NAME] và In" at bounding box center [1108, 526] width 110 height 17
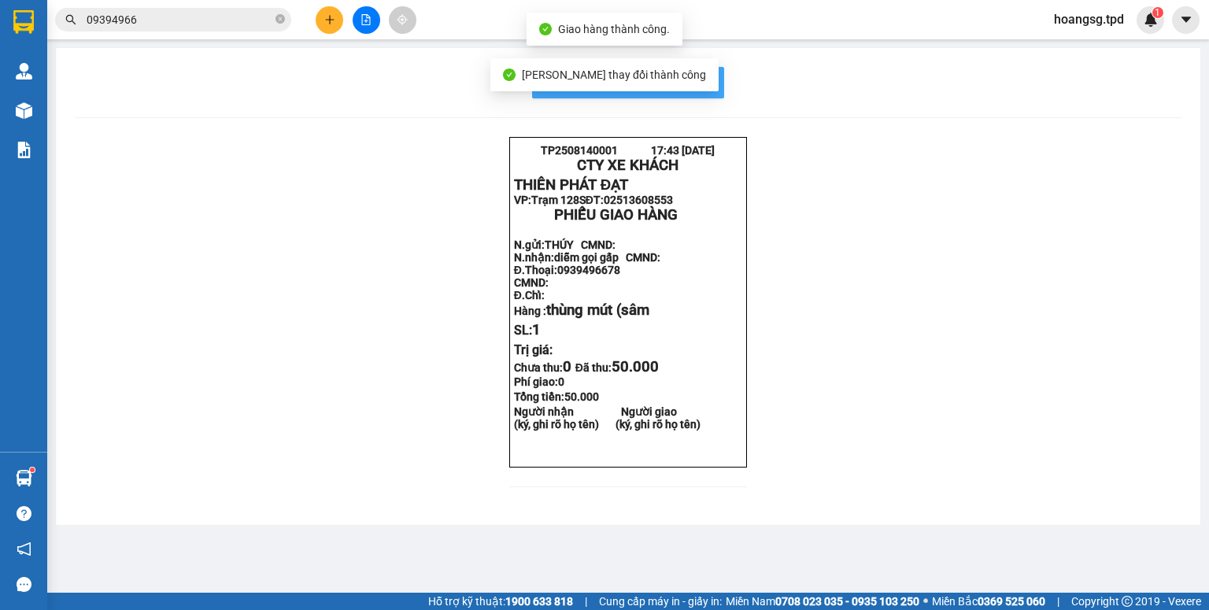
click at [687, 73] on span "In mẫu biên lai tự cấu hình" at bounding box center [638, 82] width 148 height 20
